Goal: Entertainment & Leisure: Consume media (video, audio)

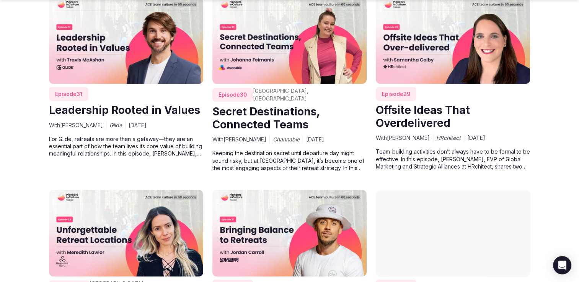
scroll to position [1783, 0]
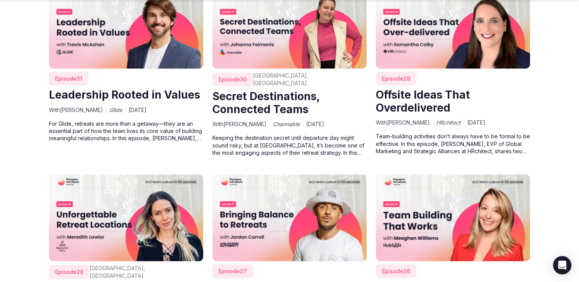
click at [399, 265] on span "Episode 26" at bounding box center [396, 272] width 41 height 14
click at [406, 240] on img at bounding box center [453, 218] width 154 height 87
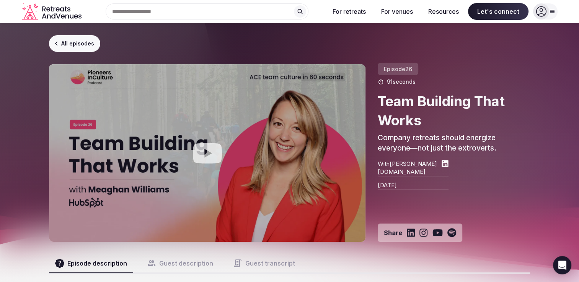
click at [210, 155] on icon "Play video" at bounding box center [207, 153] width 29 height 20
